Goal: Task Accomplishment & Management: Use online tool/utility

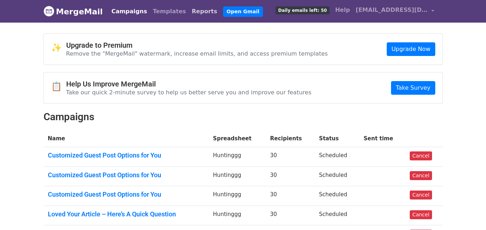
click at [189, 13] on link "Reports" at bounding box center [204, 11] width 31 height 14
click at [179, 24] on body "MergeMail Campaigns Templates Reports Open Gmail Daily emails left: 50 Help ali…" at bounding box center [243, 195] width 486 height 391
click at [189, 6] on link "Reports" at bounding box center [204, 11] width 31 height 14
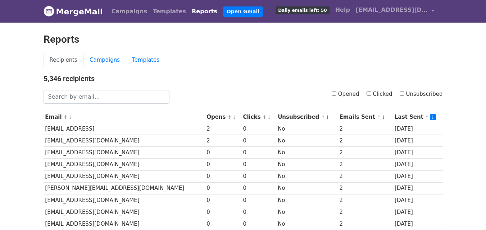
click at [371, 95] on input "Clicked" at bounding box center [368, 93] width 5 height 5
checkbox input "true"
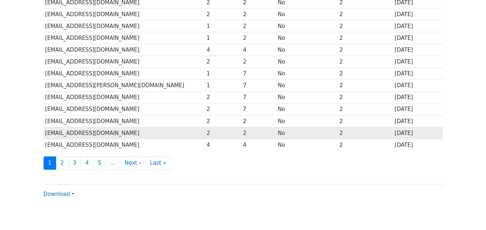
scroll to position [355, 0]
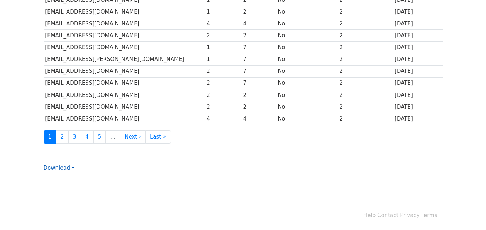
click at [70, 170] on link "Download" at bounding box center [58, 168] width 31 height 6
click at [69, 183] on link "CSV" at bounding box center [72, 182] width 57 height 12
